Goal: Information Seeking & Learning: Learn about a topic

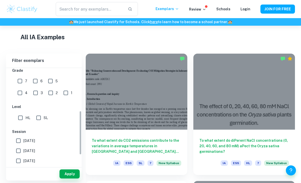
scroll to position [112, 0]
click at [23, 119] on input "HL" at bounding box center [20, 119] width 10 height 10
checkbox input "true"
click at [21, 81] on input "7" at bounding box center [20, 82] width 10 height 10
checkbox input "true"
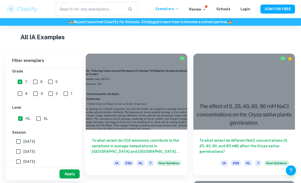
click at [69, 179] on button "Apply" at bounding box center [70, 174] width 20 height 9
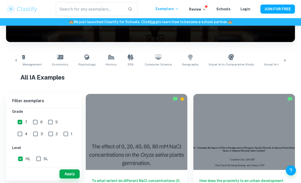
scroll to position [0, 135]
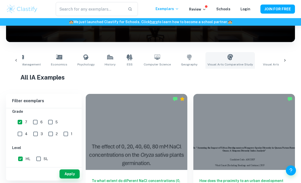
click at [215, 54] on link "Visual Arts Comparative Study" at bounding box center [230, 60] width 49 height 17
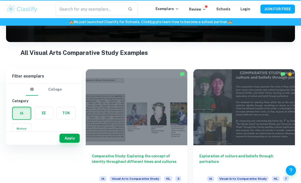
type input "Visual Arts Comparative Study"
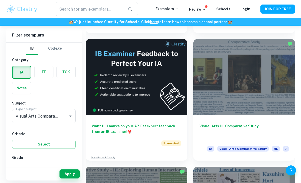
scroll to position [234, 0]
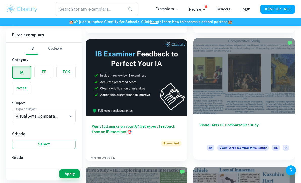
click at [263, 100] on div at bounding box center [244, 76] width 102 height 76
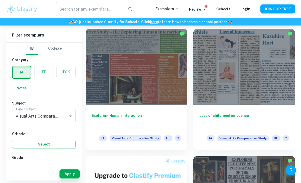
scroll to position [372, 0]
click at [300, 23] on div "🏫 We just launched Clastify for Schools. Click here to learn how to become a sc…" at bounding box center [150, 22] width 301 height 8
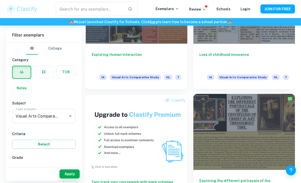
scroll to position [433, 0]
click at [278, 132] on div at bounding box center [244, 132] width 102 height 76
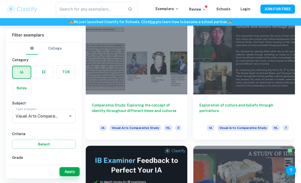
scroll to position [96, 0]
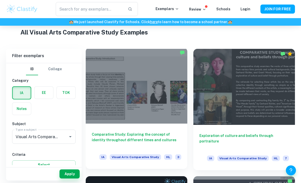
click at [169, 117] on div at bounding box center [137, 86] width 102 height 76
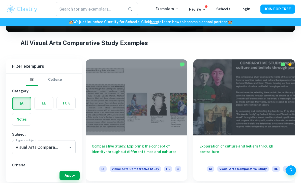
scroll to position [85, 0]
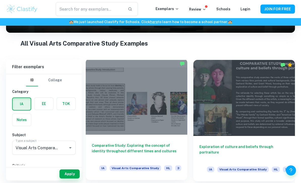
click at [99, 116] on div at bounding box center [137, 97] width 102 height 76
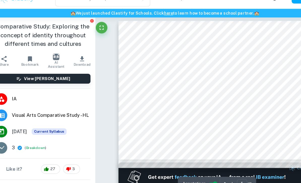
scroll to position [3, 0]
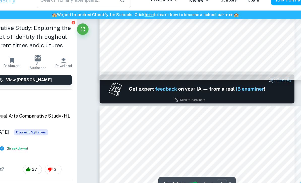
type input "2"
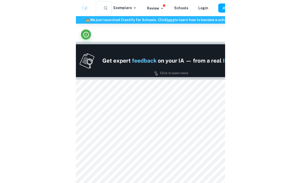
scroll to position [157, 0]
